Goal: Contribute content

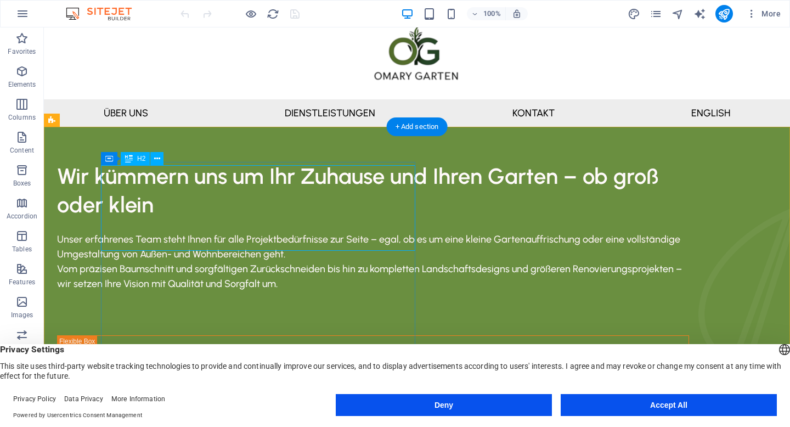
scroll to position [40, 0]
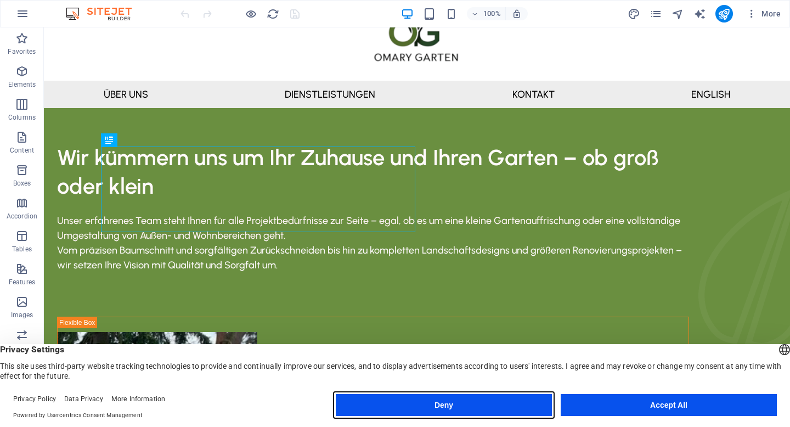
click at [501, 407] on button "Deny" at bounding box center [444, 405] width 216 height 22
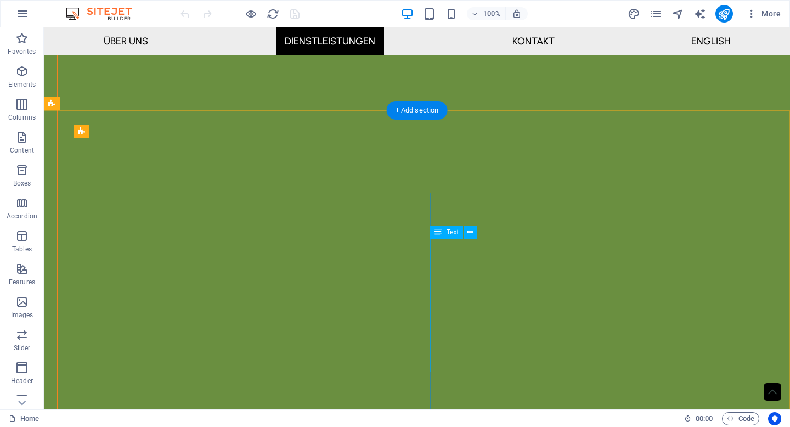
scroll to position [605, 0]
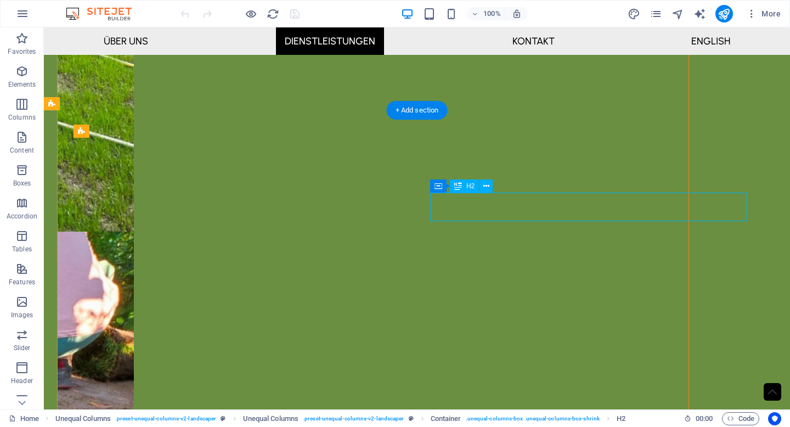
scroll to position [613, 0]
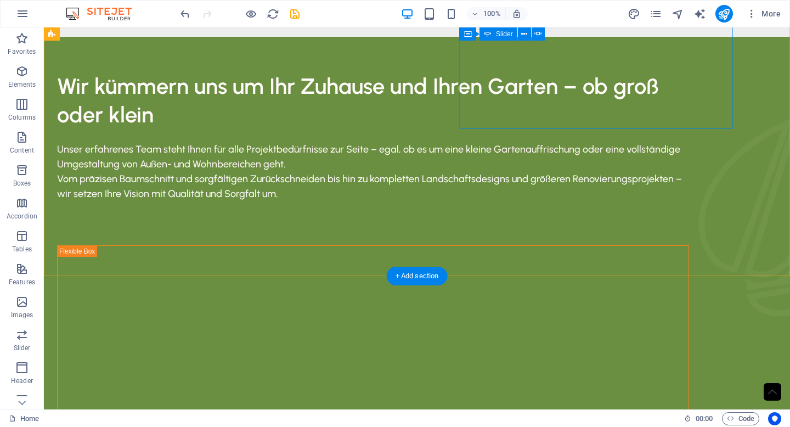
scroll to position [0, 0]
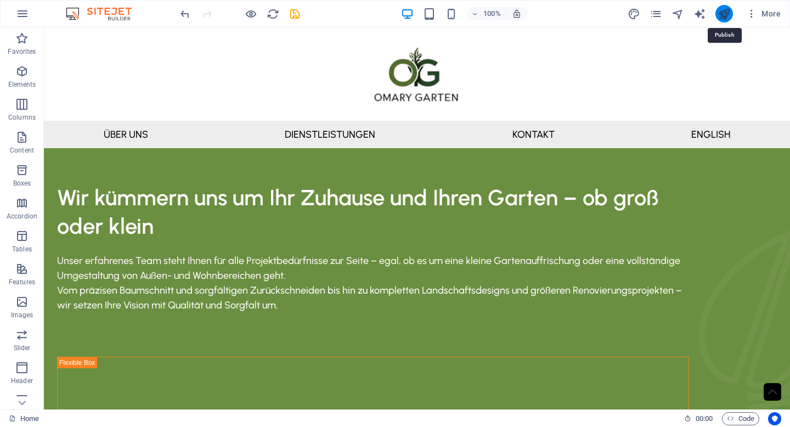
click at [722, 17] on icon "publish" at bounding box center [724, 14] width 13 height 13
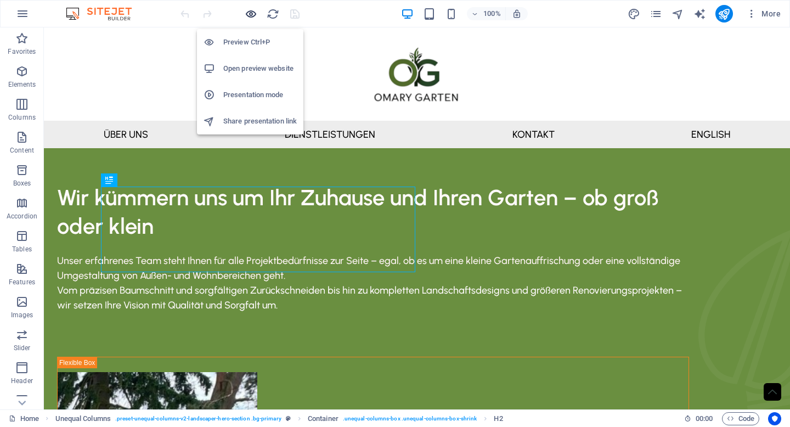
click at [254, 15] on icon "button" at bounding box center [251, 14] width 13 height 13
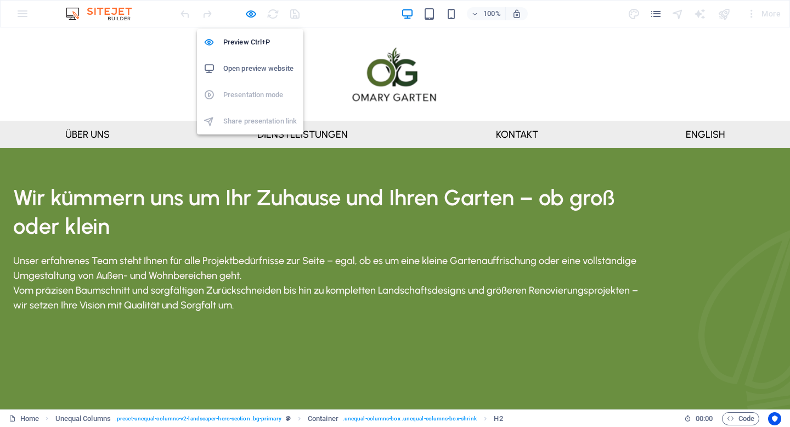
click at [245, 70] on h6 "Open preview website" at bounding box center [260, 68] width 74 height 13
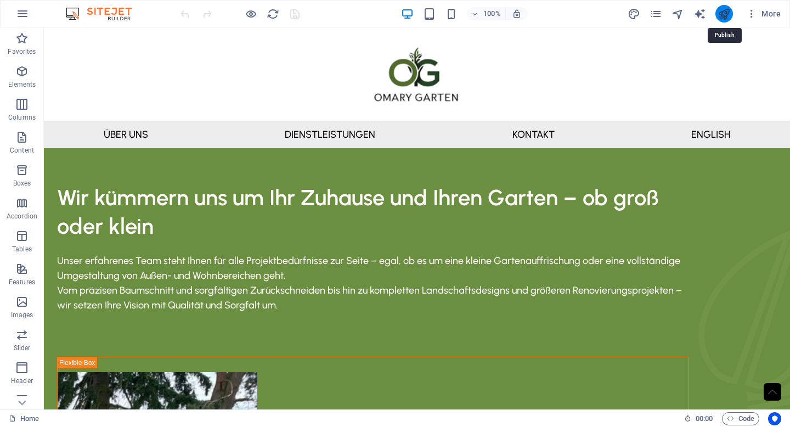
click at [724, 16] on icon "publish" at bounding box center [724, 14] width 13 height 13
